Goal: Task Accomplishment & Management: Manage account settings

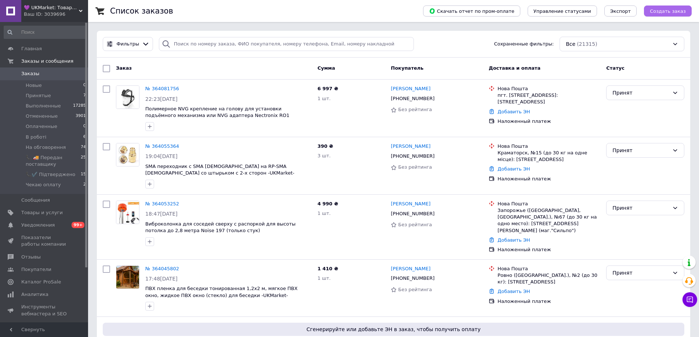
click at [663, 9] on span "Создать заказ" at bounding box center [668, 11] width 36 height 6
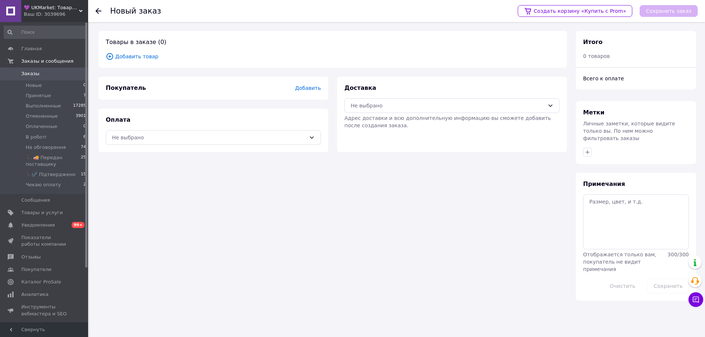
click at [121, 55] on span "Добавить товар" at bounding box center [333, 56] width 454 height 8
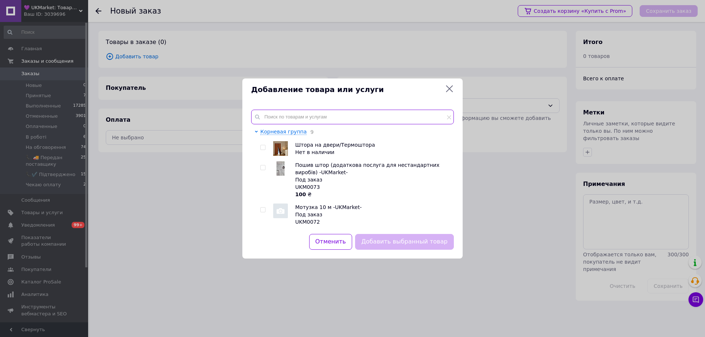
click at [412, 119] on input "text" at bounding box center [352, 117] width 203 height 15
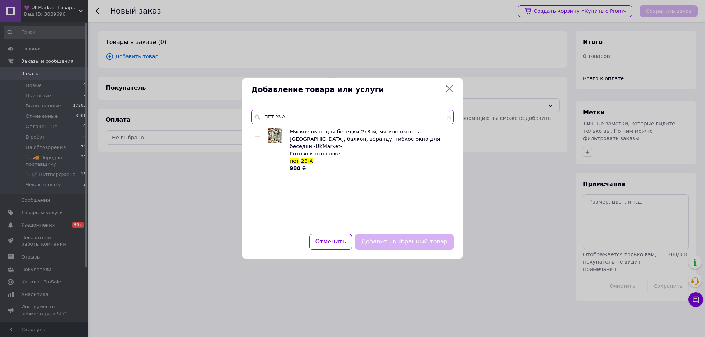
type input "ПЕТ 23-А"
click at [255, 137] on input "checkbox" at bounding box center [257, 134] width 5 height 5
checkbox input "true"
click at [387, 241] on button "Добавить выбранный товар" at bounding box center [404, 242] width 99 height 16
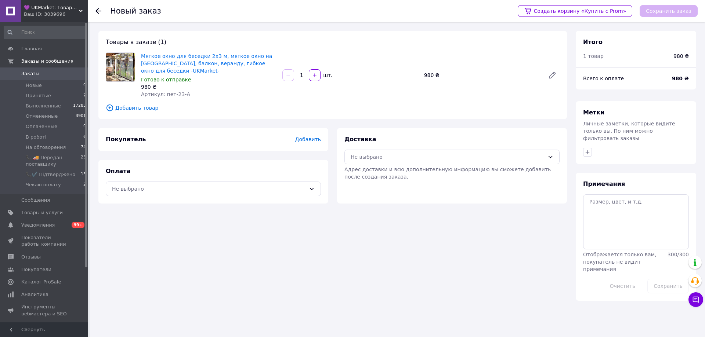
click at [383, 73] on div "1   шт." at bounding box center [349, 75] width 137 height 12
click at [304, 137] on span "Добавить" at bounding box center [308, 140] width 26 height 6
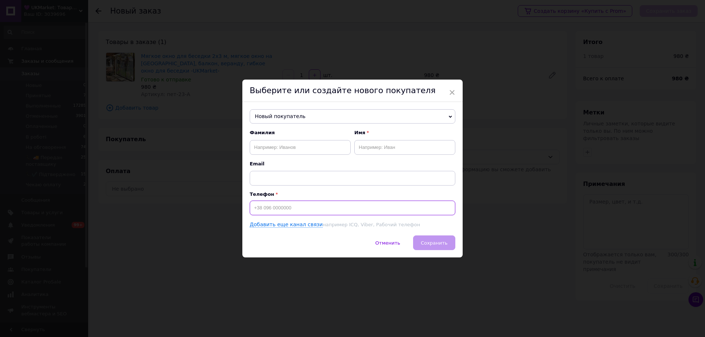
click at [321, 208] on input at bounding box center [352, 208] width 205 height 15
paste input "0671622871"
click at [253, 209] on input "0671622871" at bounding box center [352, 208] width 205 height 15
click at [305, 208] on input "[PHONE_NUMBER]" at bounding box center [352, 208] width 205 height 15
type input "[PHONE_NUMBER]"
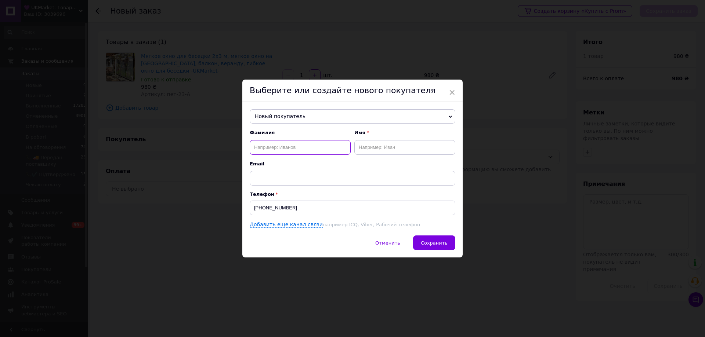
click at [322, 146] on input "text" at bounding box center [300, 147] width 101 height 15
paste input "[PERSON_NAME]"
drag, startPoint x: 319, startPoint y: 149, endPoint x: 270, endPoint y: 148, distance: 48.1
click at [270, 148] on input "[PERSON_NAME]" at bounding box center [300, 147] width 101 height 15
type input "[PERSON_NAME]"
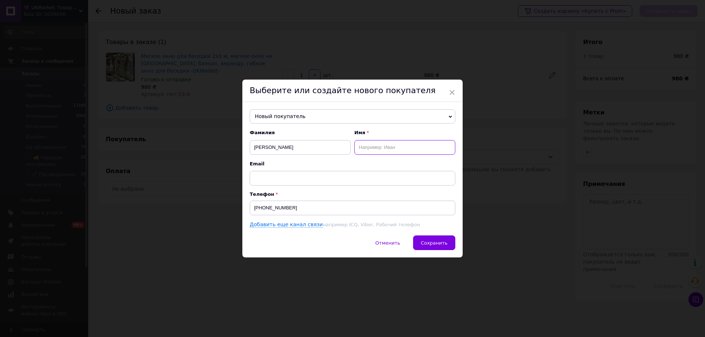
click at [420, 145] on input "text" at bounding box center [404, 147] width 101 height 15
paste input "[PERSON_NAME]"
type input "[PERSON_NAME]"
click at [433, 244] on span "Сохранить" at bounding box center [434, 243] width 27 height 6
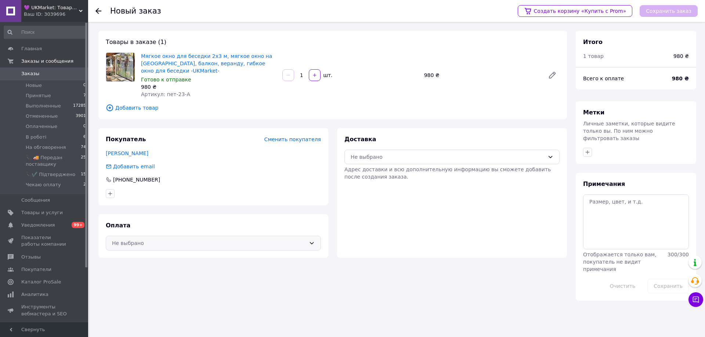
click at [264, 239] on div "Не выбрано" at bounding box center [209, 243] width 194 height 8
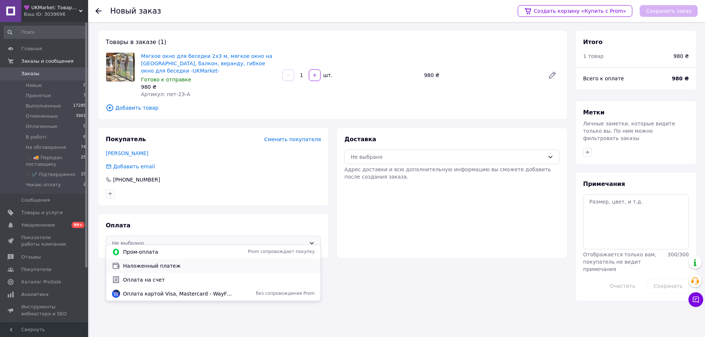
click at [259, 263] on span "Наложенный платеж" at bounding box center [219, 265] width 192 height 7
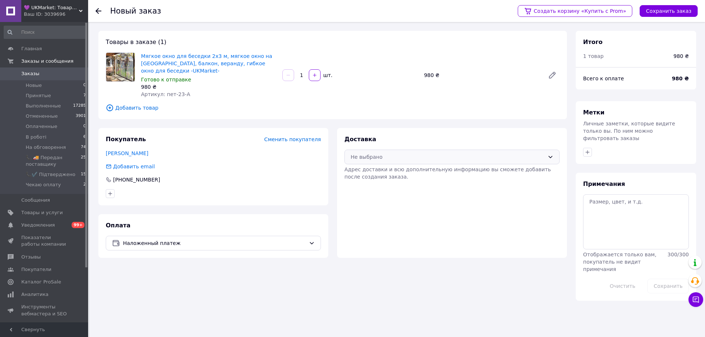
click at [433, 153] on div "Не выбрано" at bounding box center [447, 157] width 194 height 8
click at [430, 168] on span "Нова Пошта (платная)" at bounding box center [457, 165] width 192 height 7
click at [661, 11] on button "Сохранить заказ" at bounding box center [668, 11] width 58 height 12
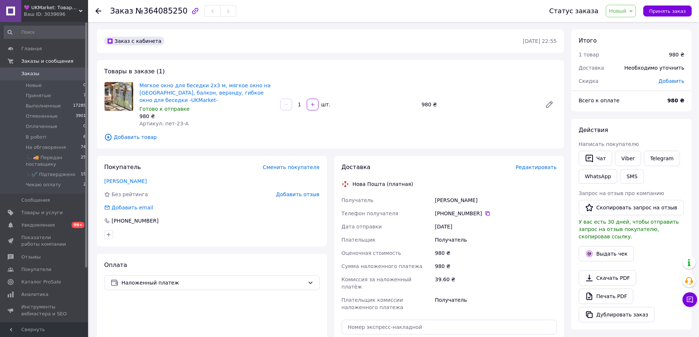
click at [620, 14] on span "Новый" at bounding box center [618, 11] width 18 height 6
click at [620, 24] on li "Принят" at bounding box center [644, 25] width 76 height 11
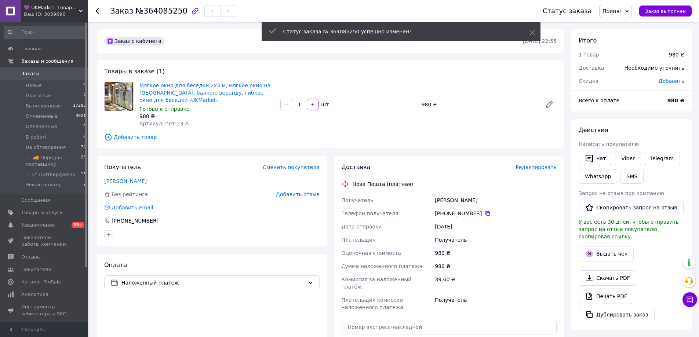
click at [531, 164] on span "Редактировать" at bounding box center [536, 167] width 41 height 6
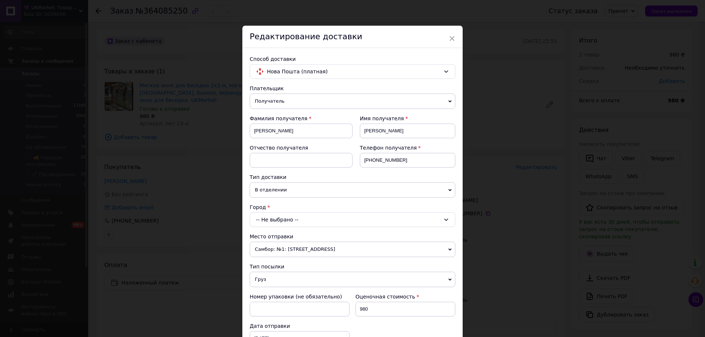
click at [316, 223] on div "-- Не выбрано --" at bounding box center [352, 219] width 205 height 15
type input "П"
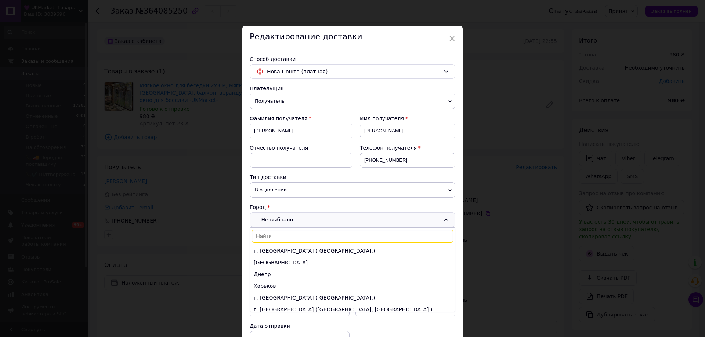
click at [320, 205] on div "Город" at bounding box center [352, 207] width 205 height 7
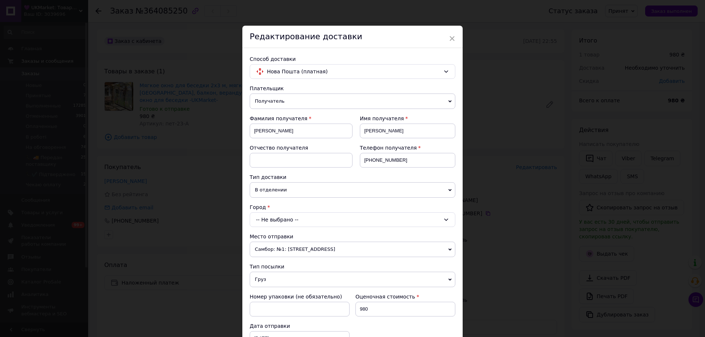
click at [306, 219] on div "-- Не выбрано --" at bounding box center [352, 219] width 205 height 15
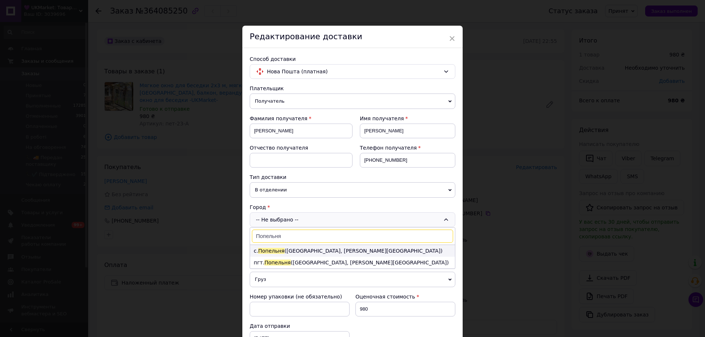
type input "Попельня"
click at [303, 251] on li "с. [GEOGRAPHIC_DATA] ([GEOGRAPHIC_DATA], [PERSON_NAME][GEOGRAPHIC_DATA])" at bounding box center [352, 251] width 205 height 12
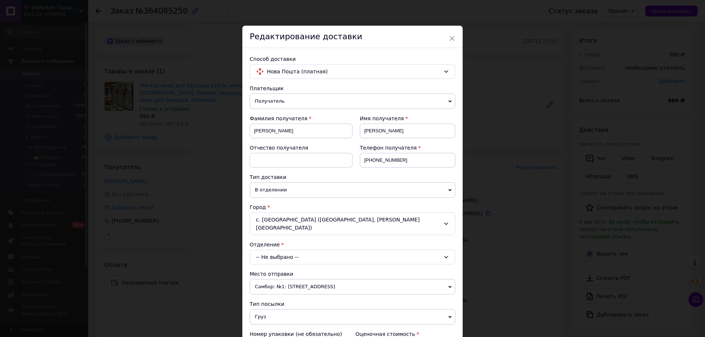
click at [302, 229] on div "с. [GEOGRAPHIC_DATA] ([GEOGRAPHIC_DATA], [PERSON_NAME][GEOGRAPHIC_DATA])" at bounding box center [352, 223] width 205 height 23
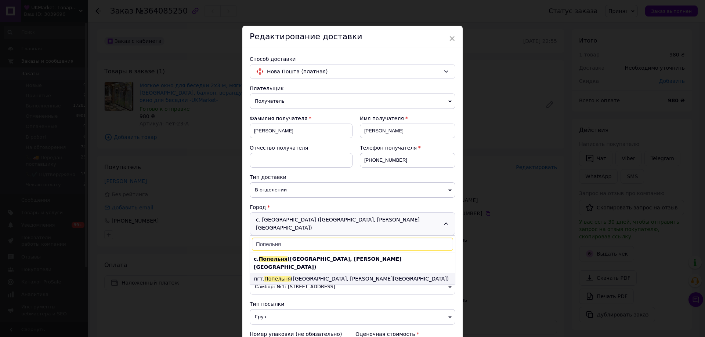
type input "Попельня"
click at [304, 277] on li "пгт. [GEOGRAPHIC_DATA] ([GEOGRAPHIC_DATA], [PERSON_NAME][GEOGRAPHIC_DATA])" at bounding box center [352, 279] width 205 height 12
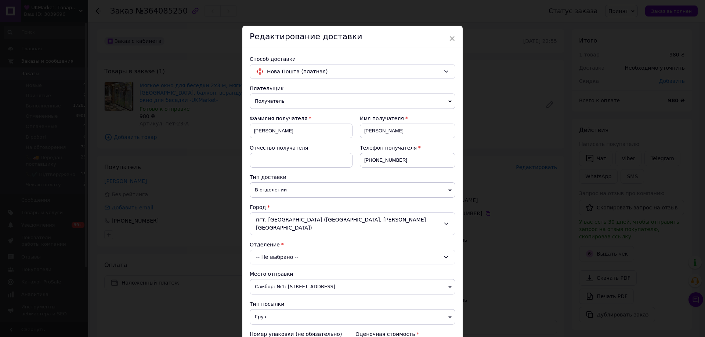
click at [312, 260] on div "-- Не выбрано --" at bounding box center [352, 257] width 205 height 15
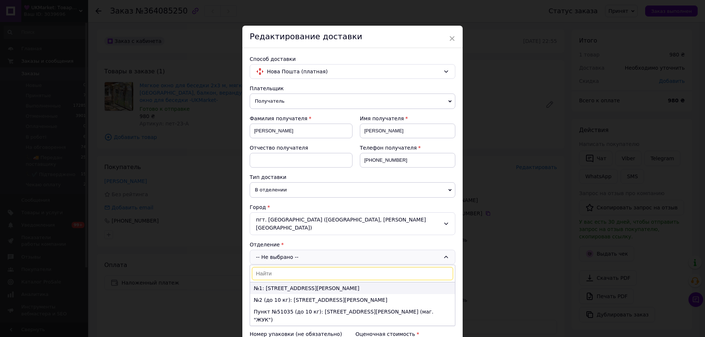
click at [354, 285] on li "№1: [STREET_ADDRESS][PERSON_NAME]" at bounding box center [352, 289] width 205 height 12
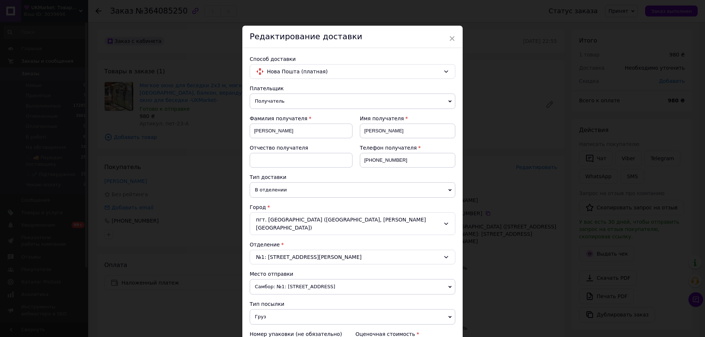
click at [354, 255] on div "№1: [STREET_ADDRESS][PERSON_NAME]" at bounding box center [352, 257] width 205 height 15
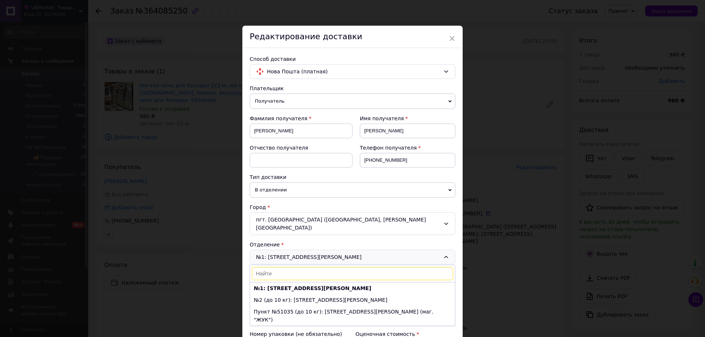
click at [354, 255] on div "№1: [STREET_ADDRESS][PERSON_NAME]: [STREET_ADDRESS][PERSON_NAME] (до 10 кг): [S…" at bounding box center [352, 257] width 205 height 15
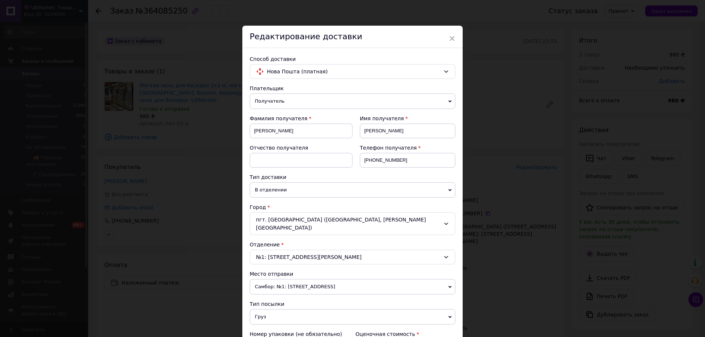
click at [360, 272] on div "Место отправки" at bounding box center [352, 273] width 205 height 7
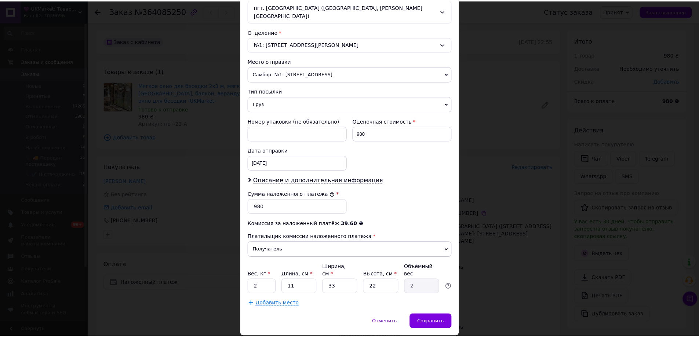
scroll to position [220, 0]
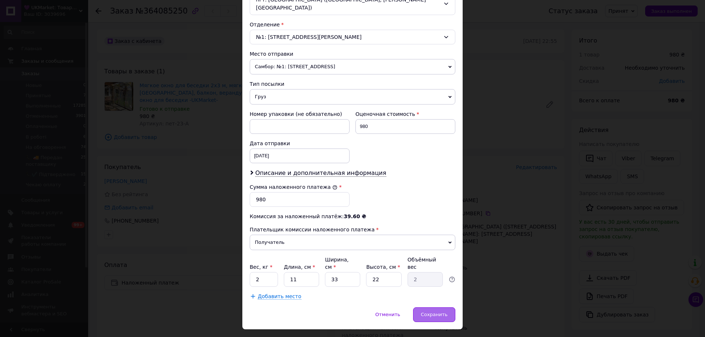
click at [431, 308] on div "Сохранить" at bounding box center [434, 315] width 42 height 15
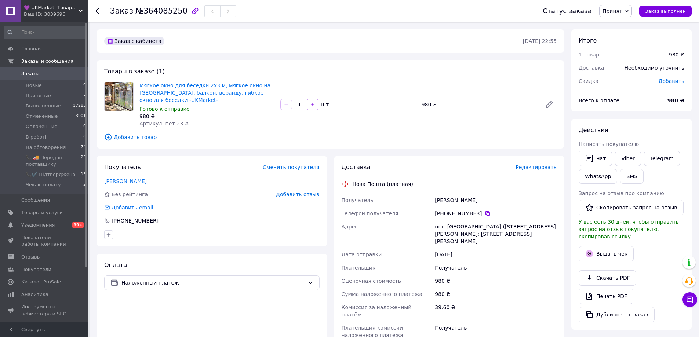
click at [620, 14] on span "Принят" at bounding box center [613, 11] width 20 height 6
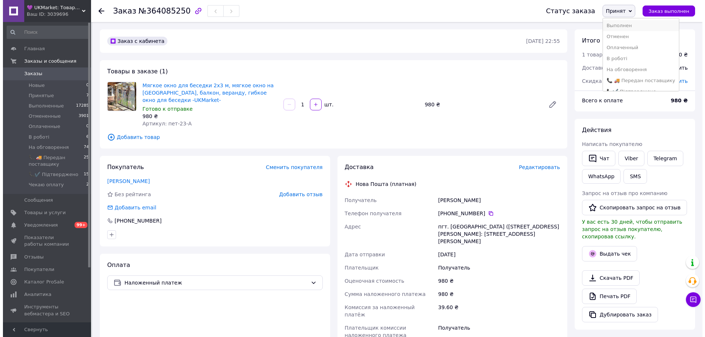
scroll to position [19, 0]
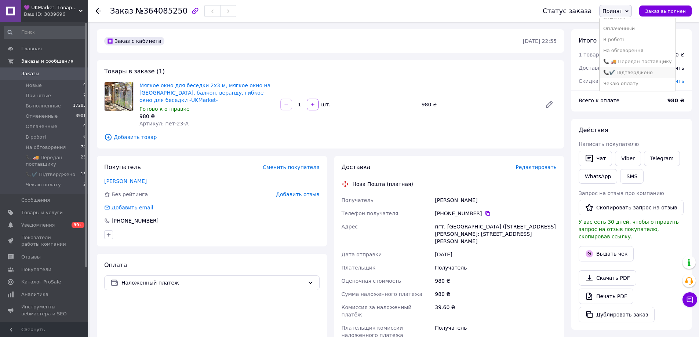
click at [633, 69] on li "📞✔️ Підтверджено" at bounding box center [638, 72] width 76 height 11
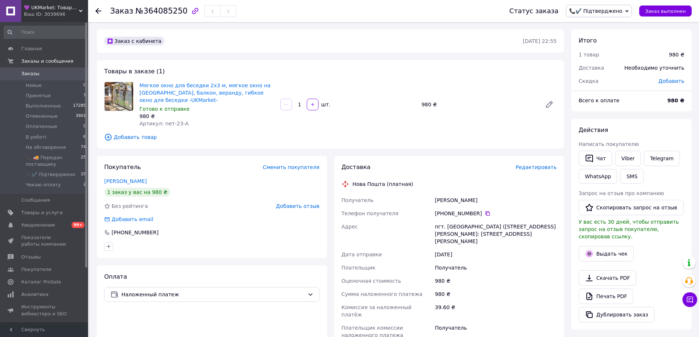
click at [99, 12] on icon at bounding box center [98, 11] width 6 height 6
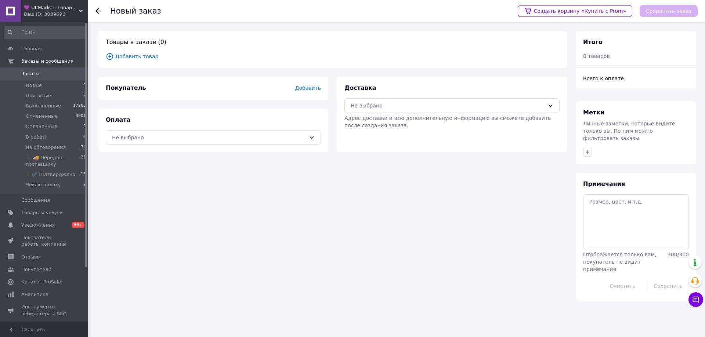
click at [122, 55] on span "Добавить товар" at bounding box center [333, 56] width 454 height 8
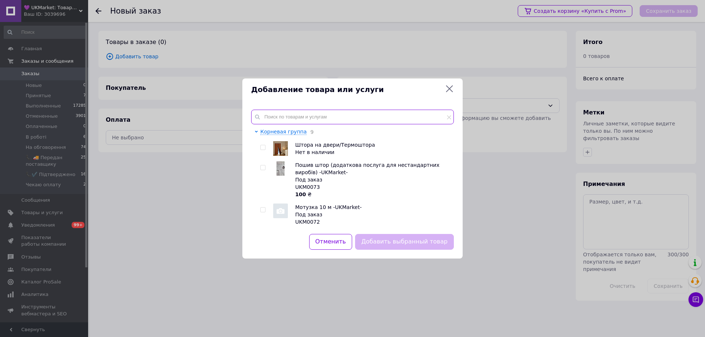
click at [396, 123] on input "text" at bounding box center [352, 117] width 203 height 15
click at [414, 90] on span "Добавление товара или услуги" at bounding box center [346, 89] width 191 height 11
click at [395, 116] on input "text" at bounding box center [352, 117] width 203 height 15
paste input "ПЕТ 34-[PERSON_NAME]"
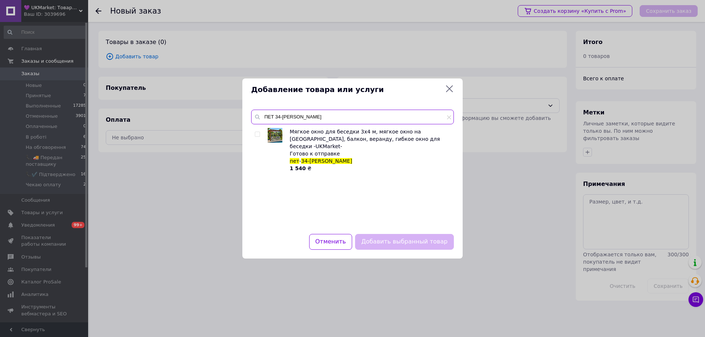
type input "ПЕТ 34-[PERSON_NAME]"
click at [255, 136] on input "checkbox" at bounding box center [257, 134] width 5 height 5
checkbox input "true"
click at [377, 240] on button "Добавить выбранный товар" at bounding box center [404, 242] width 99 height 16
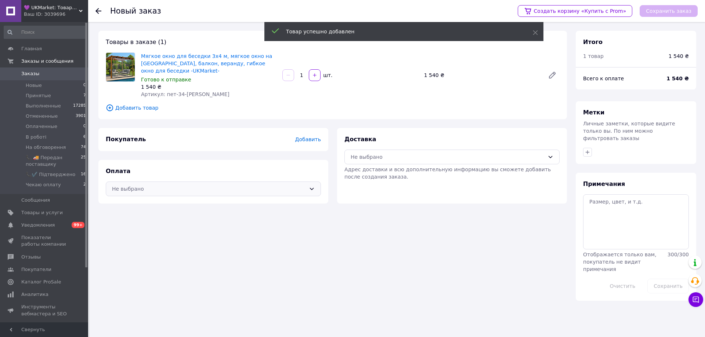
click at [278, 185] on div "Не выбрано" at bounding box center [209, 189] width 194 height 8
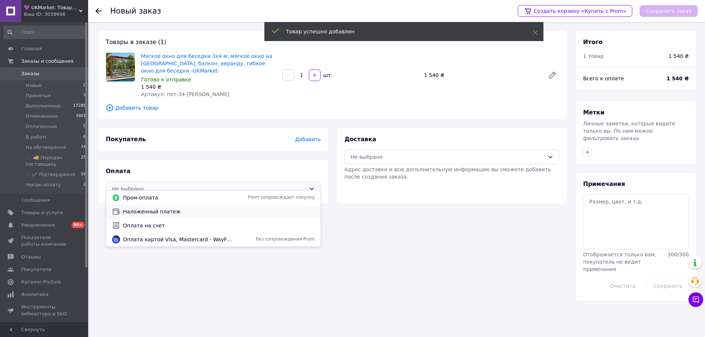
click at [273, 208] on span "Наложенный платеж" at bounding box center [219, 211] width 192 height 7
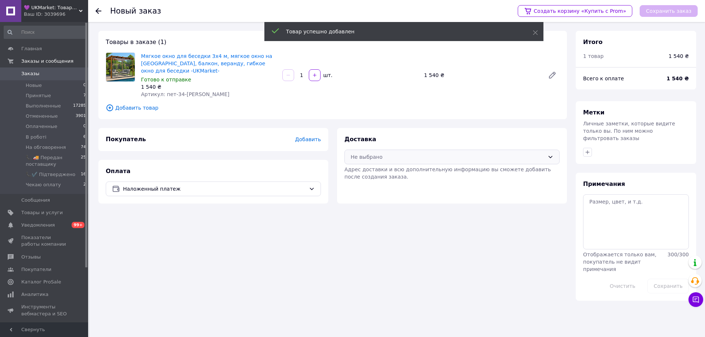
click at [408, 153] on div "Не выбрано" at bounding box center [447, 157] width 194 height 8
click at [411, 163] on span "Нова Пошта (платная)" at bounding box center [457, 165] width 192 height 7
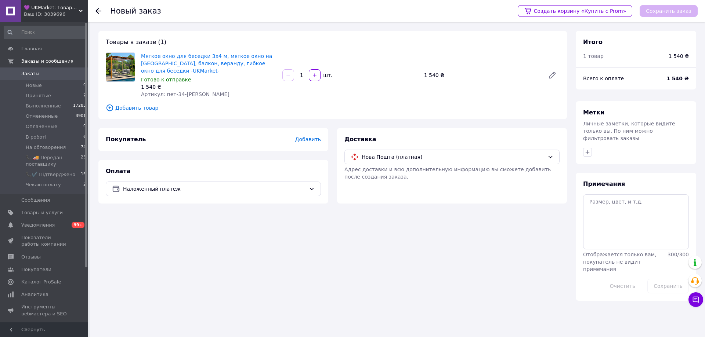
click at [306, 137] on span "Добавить" at bounding box center [308, 140] width 26 height 6
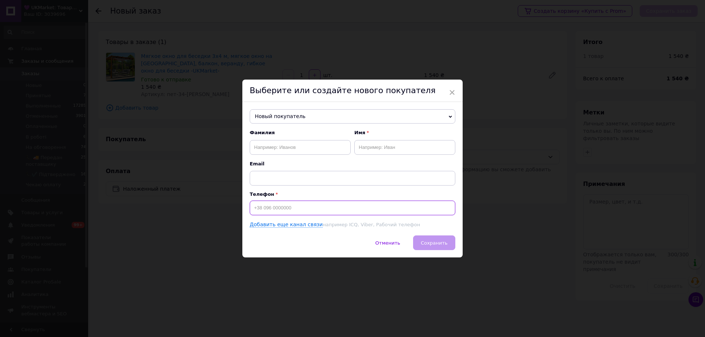
click at [324, 208] on input at bounding box center [352, 208] width 205 height 15
paste input "0685605691"
click at [252, 207] on input "0685605691" at bounding box center [352, 208] width 205 height 15
type input "[PHONE_NUMBER]"
click at [319, 148] on input "text" at bounding box center [300, 147] width 101 height 15
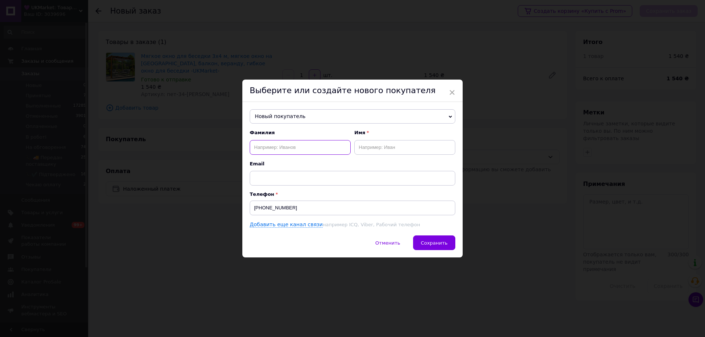
paste input "[PERSON_NAME]"
drag, startPoint x: 319, startPoint y: 148, endPoint x: 271, endPoint y: 147, distance: 48.4
click at [271, 147] on input "[PERSON_NAME]" at bounding box center [300, 147] width 101 height 15
type input "Телезін"
click at [405, 145] on input "text" at bounding box center [404, 147] width 101 height 15
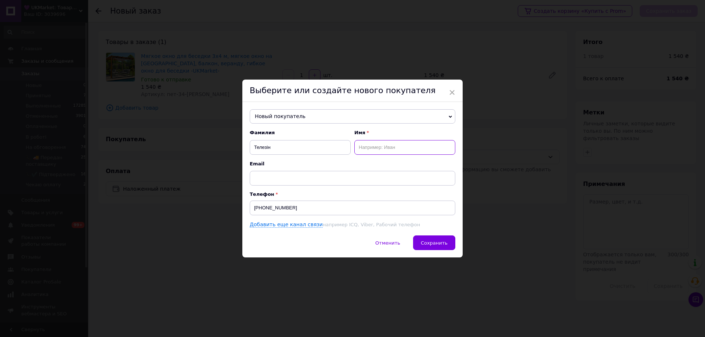
paste input "[PERSON_NAME]"
type input "[PERSON_NAME]"
click at [436, 242] on span "Сохранить" at bounding box center [434, 243] width 27 height 6
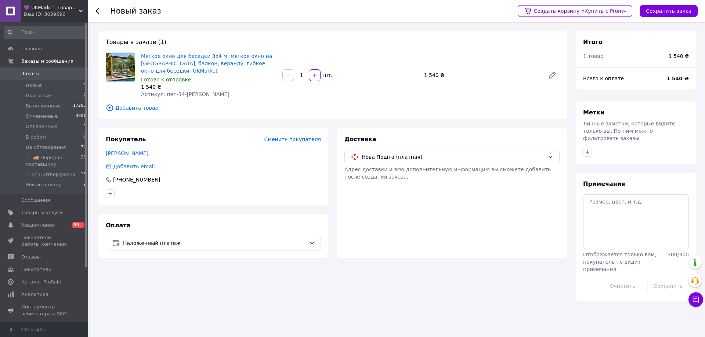
click at [445, 210] on div "Доставка Нова Пошта (платная) [PERSON_NAME] доставки и всю дополнительную инфор…" at bounding box center [452, 193] width 230 height 130
click at [666, 8] on button "Сохранить заказ" at bounding box center [668, 11] width 58 height 12
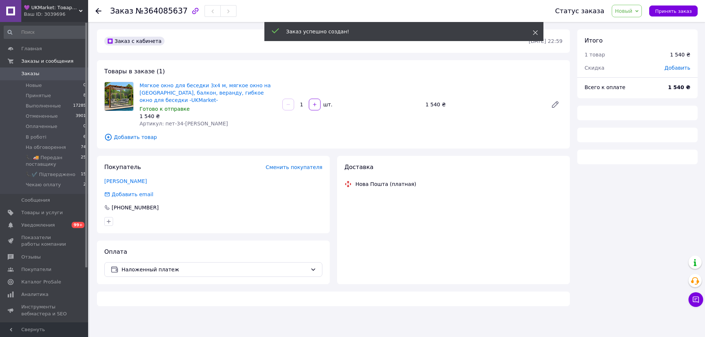
click at [534, 32] on icon at bounding box center [534, 32] width 5 height 5
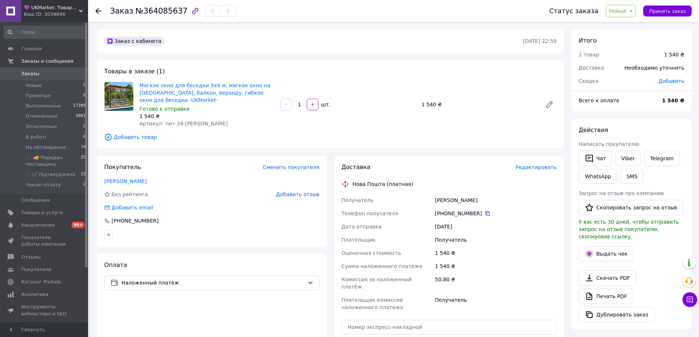
click at [619, 14] on span "Новый" at bounding box center [621, 11] width 30 height 12
click at [621, 23] on li "Принят" at bounding box center [644, 25] width 76 height 11
click at [532, 164] on span "Редактировать" at bounding box center [536, 167] width 41 height 6
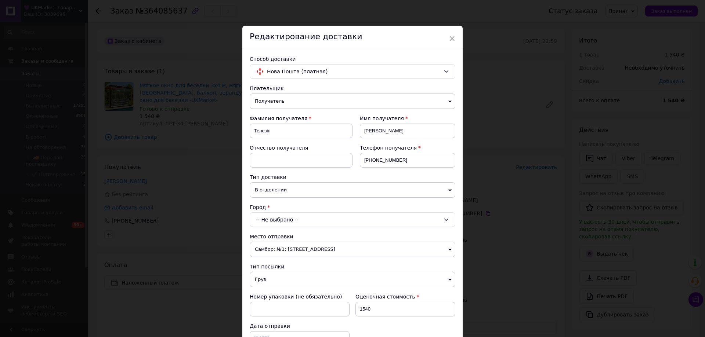
click at [311, 223] on div "-- Не выбрано --" at bounding box center [352, 219] width 205 height 15
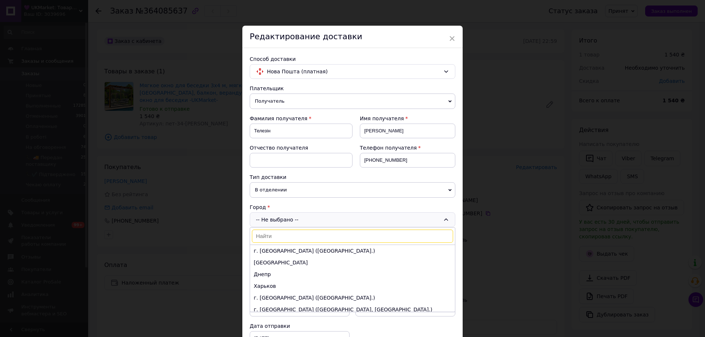
click at [327, 237] on input at bounding box center [352, 236] width 201 height 13
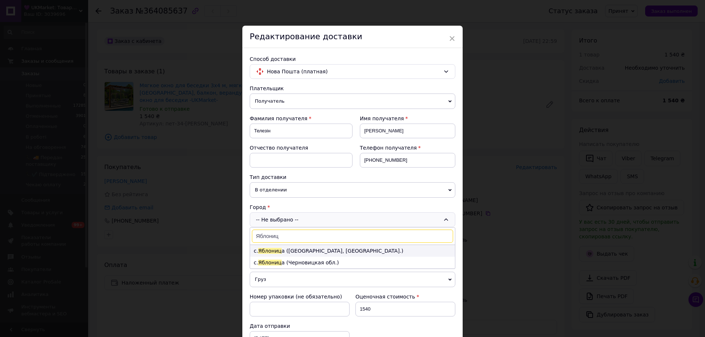
type input "Яблониц"
click at [407, 252] on li "с. [PERSON_NAME] а ([GEOGRAPHIC_DATA], [GEOGRAPHIC_DATA].)" at bounding box center [352, 251] width 205 height 12
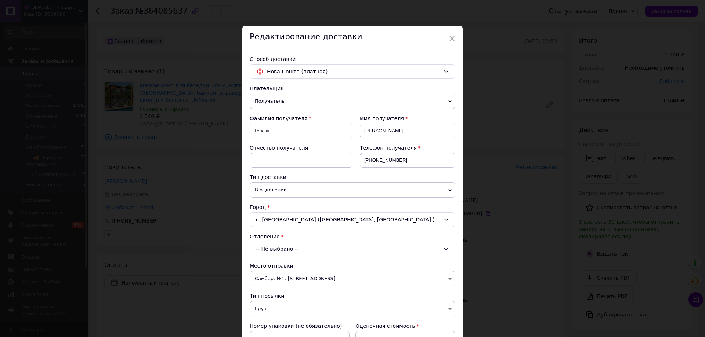
click at [318, 252] on div "-- Не выбрано --" at bounding box center [352, 249] width 205 height 15
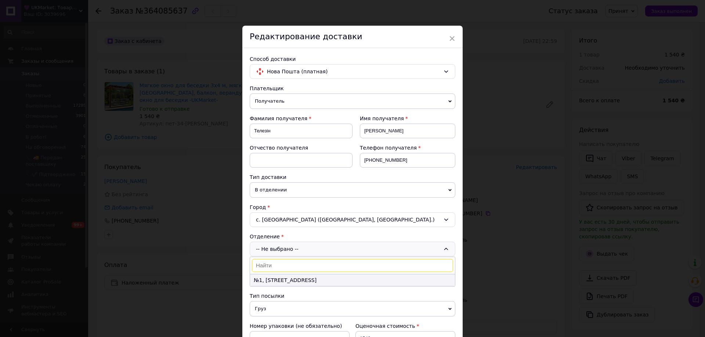
click at [349, 280] on li "№1, [STREET_ADDRESS]" at bounding box center [352, 280] width 205 height 12
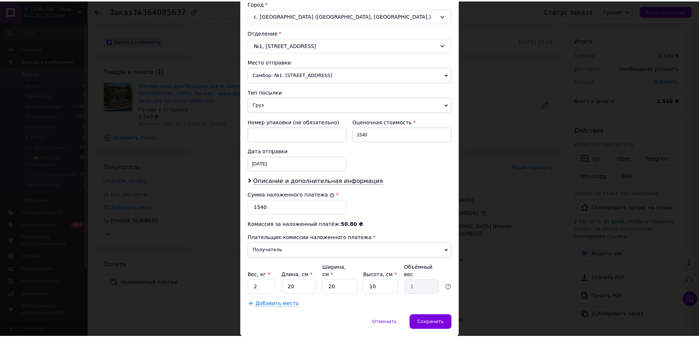
scroll to position [223, 0]
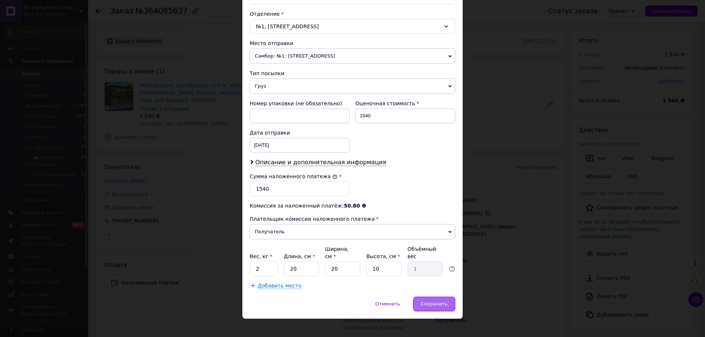
click at [428, 300] on div "Сохранить" at bounding box center [434, 304] width 42 height 15
click at [428, 301] on span "Сохранить" at bounding box center [434, 304] width 27 height 6
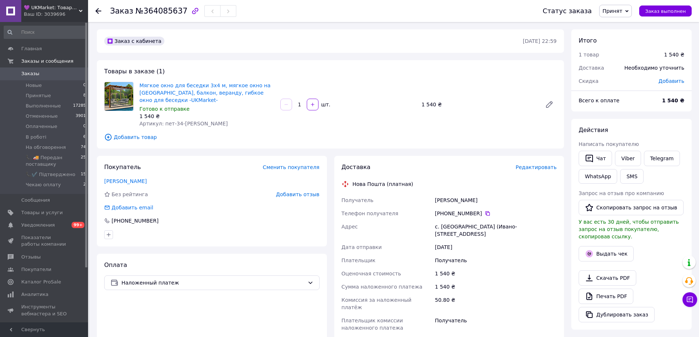
click at [618, 12] on span "Принят" at bounding box center [613, 11] width 20 height 6
click at [634, 69] on li "📞✔️ Підтверджено" at bounding box center [638, 72] width 76 height 11
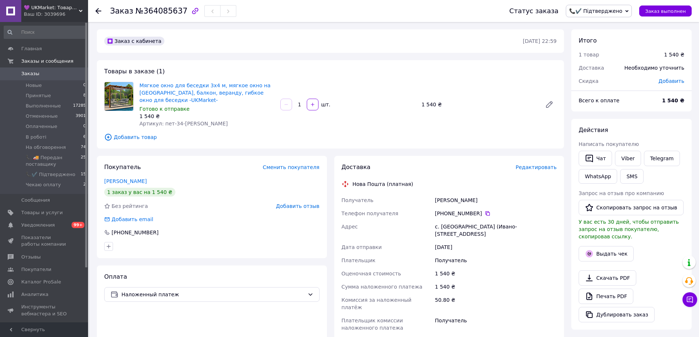
click at [385, 79] on div "Товары в заказе (1) Мягкое окно для беседки 3х4 м, мягкое окно на [GEOGRAPHIC_D…" at bounding box center [330, 104] width 467 height 88
click at [97, 11] on use at bounding box center [98, 11] width 6 height 6
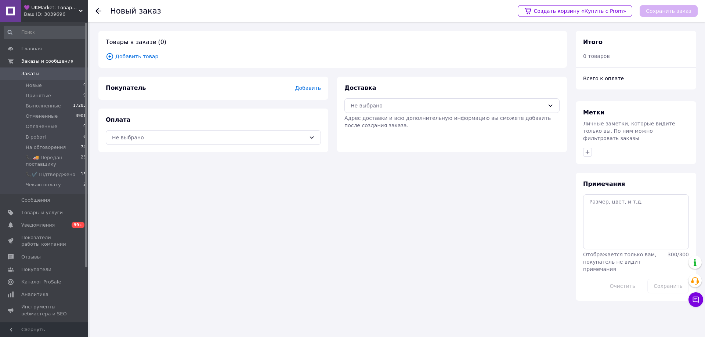
click at [97, 11] on use at bounding box center [98, 11] width 6 height 6
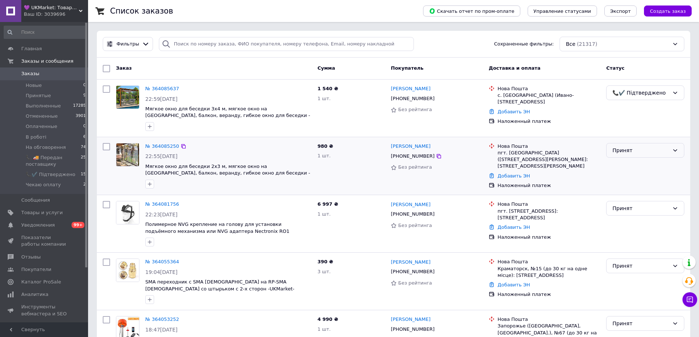
click at [620, 154] on div "Принят" at bounding box center [640, 150] width 57 height 8
click at [636, 215] on li "📞✔️ Підтверджено" at bounding box center [645, 216] width 77 height 13
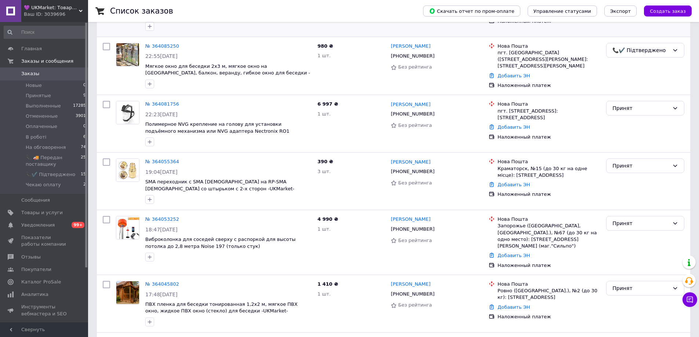
scroll to position [0, 0]
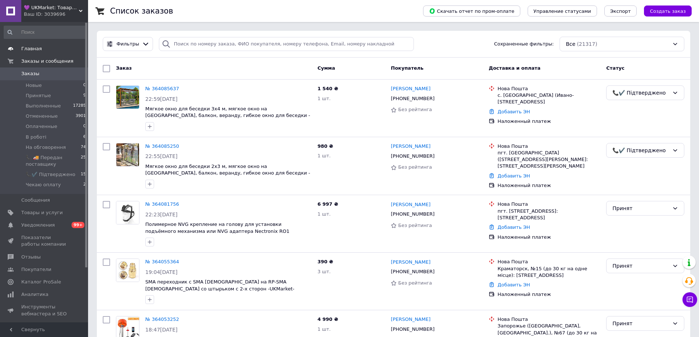
click at [26, 51] on span "Главная" at bounding box center [31, 49] width 21 height 7
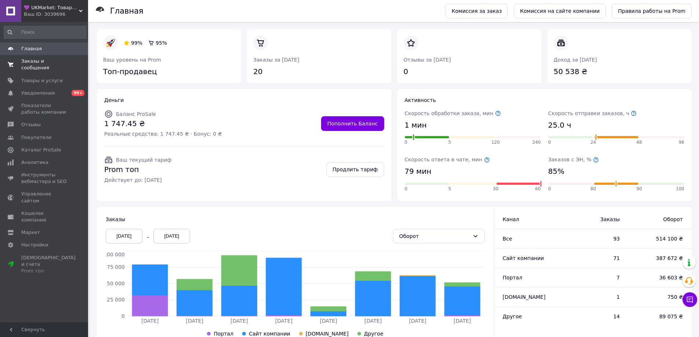
click at [26, 63] on span "Заказы и сообщения" at bounding box center [44, 64] width 47 height 13
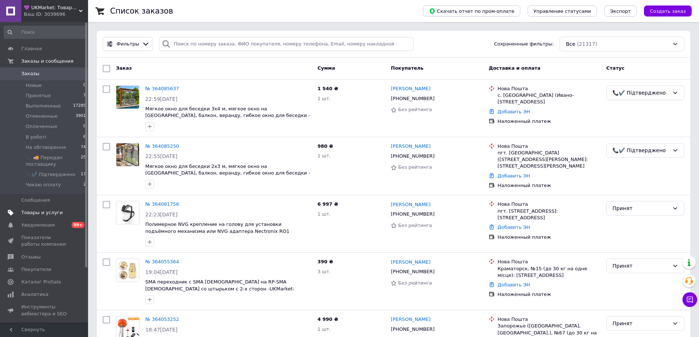
click at [28, 213] on span "Товары и услуги" at bounding box center [41, 213] width 41 height 7
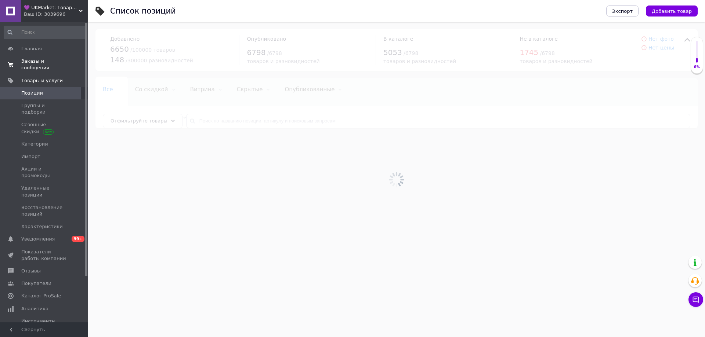
click at [26, 63] on span "Заказы и сообщения" at bounding box center [44, 64] width 47 height 13
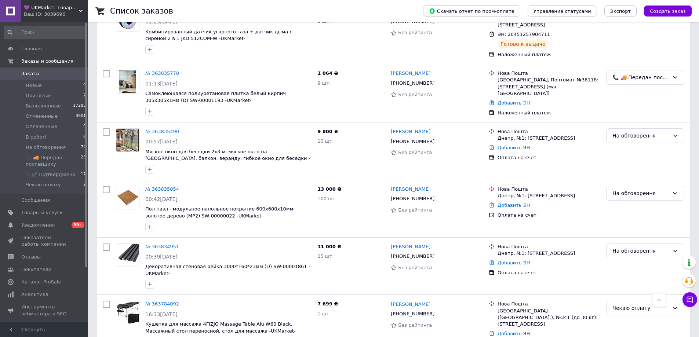
scroll to position [1835, 0]
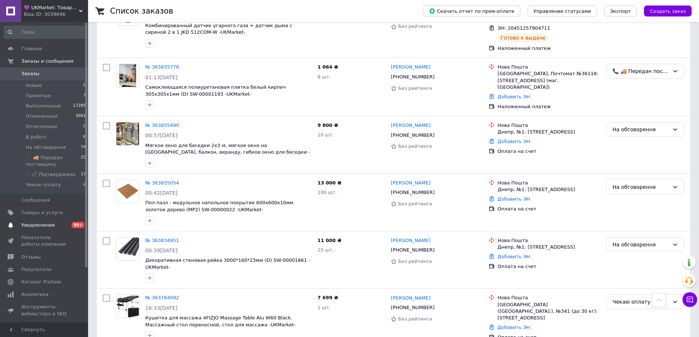
click at [54, 223] on span "Уведомления" at bounding box center [44, 225] width 47 height 7
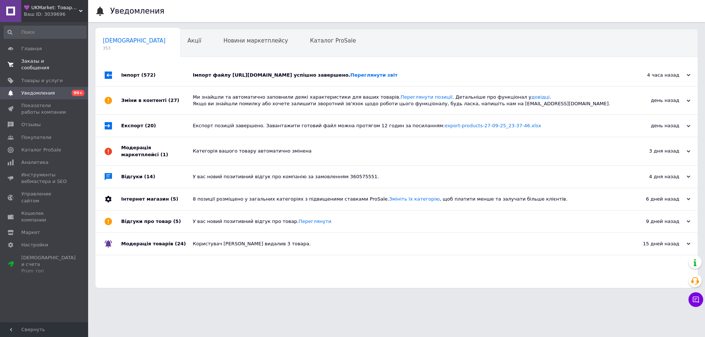
click at [29, 64] on span "Заказы и сообщения" at bounding box center [44, 64] width 47 height 13
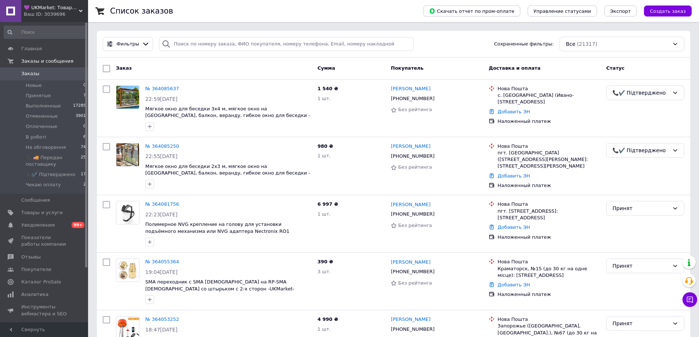
click at [67, 17] on div "Ваш ID: 3039696" at bounding box center [56, 14] width 64 height 7
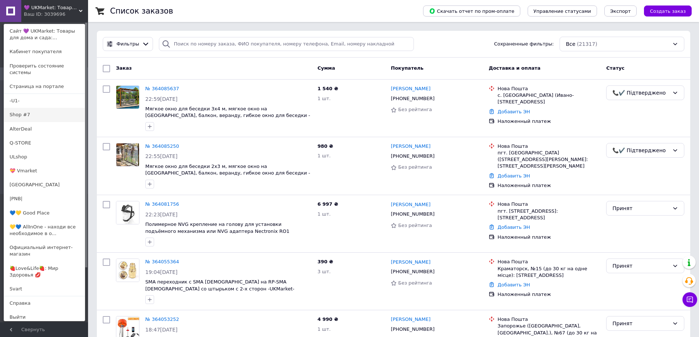
click at [41, 109] on link "Shop #7" at bounding box center [44, 115] width 81 height 14
